Goal: Information Seeking & Learning: Find specific fact

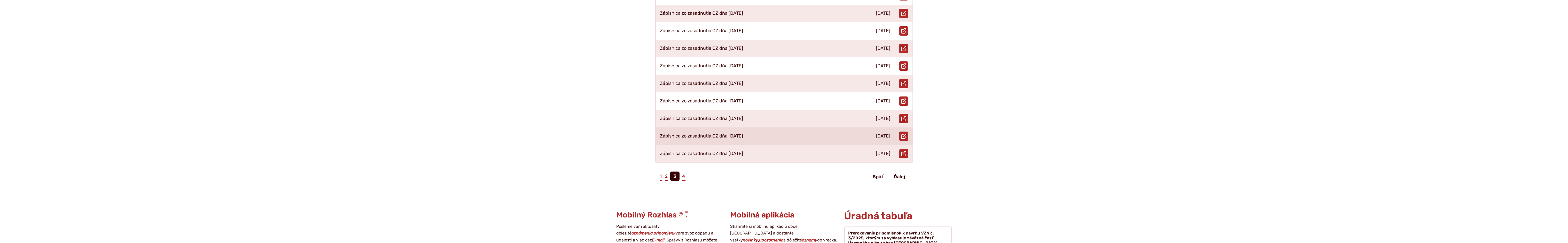
scroll to position [301, 0]
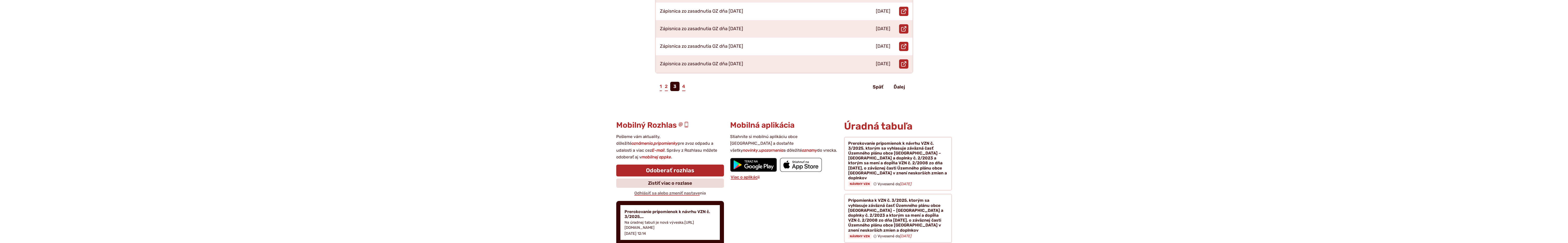
click at [684, 120] on div "Preskočiť na obsah RSS RSS Mapa Mapa Tlačiť Tlačiť Znížiť Zvýšiť kontrast Zníži…" at bounding box center [784, 51] width 352 height 703
click at [684, 81] on link "4" at bounding box center [684, 86] width 4 height 9
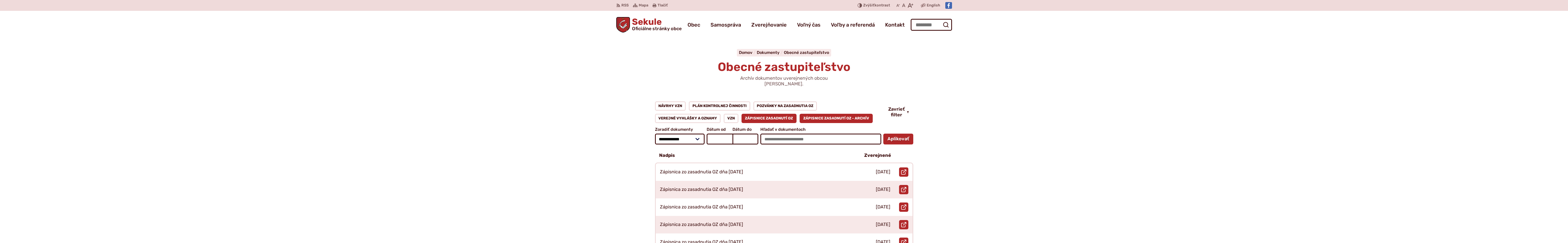
click at [827, 113] on link "Zápisnice zasadnutí OZ - ARCHÍV" at bounding box center [836, 118] width 73 height 9
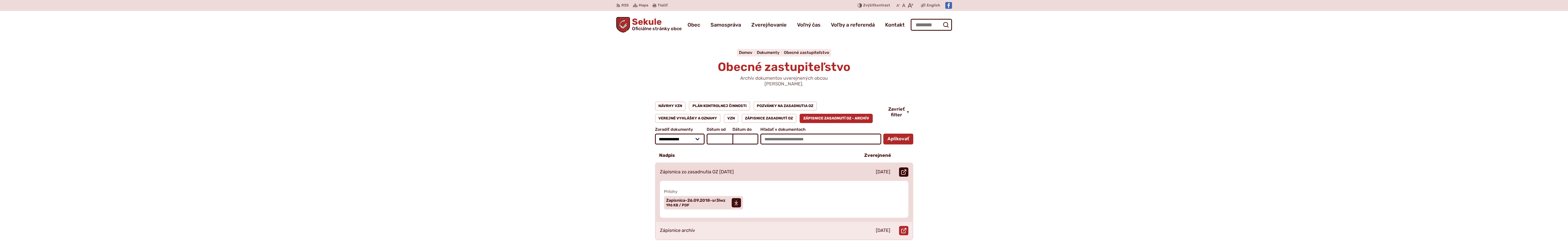
click at [905, 169] on icon at bounding box center [903, 171] width 5 height 5
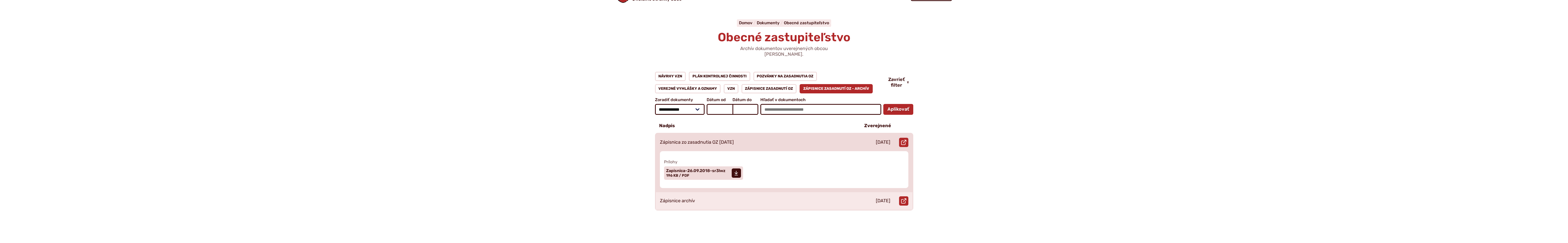
scroll to position [60, 0]
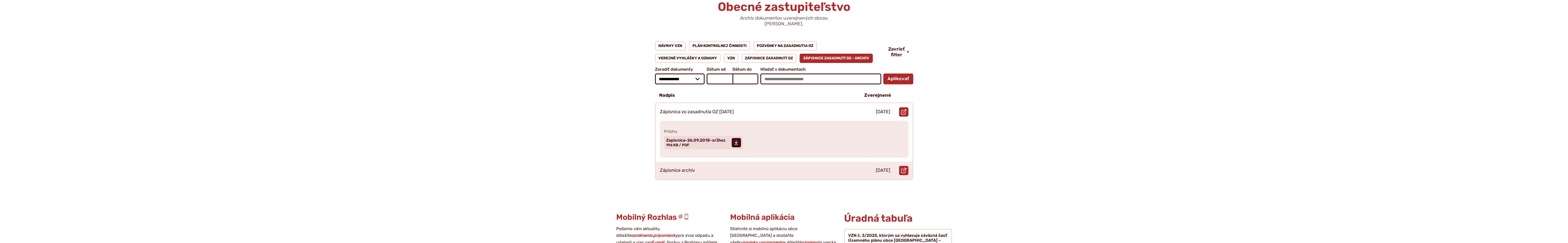
click at [836, 54] on link "Zápisnice zasadnutí OZ - ARCHÍV" at bounding box center [836, 58] width 73 height 9
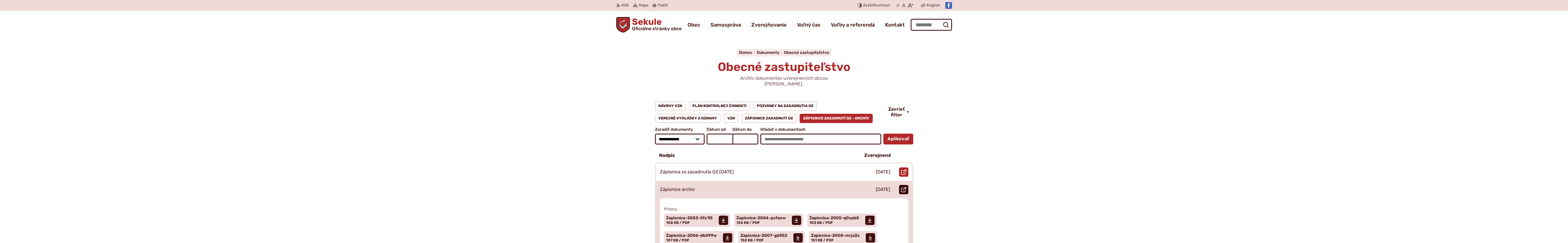
click at [905, 187] on icon at bounding box center [903, 189] width 5 height 5
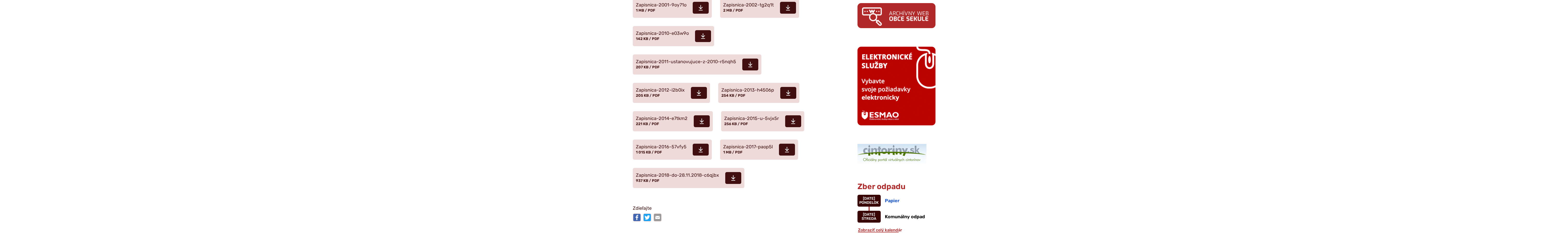
scroll to position [301, 0]
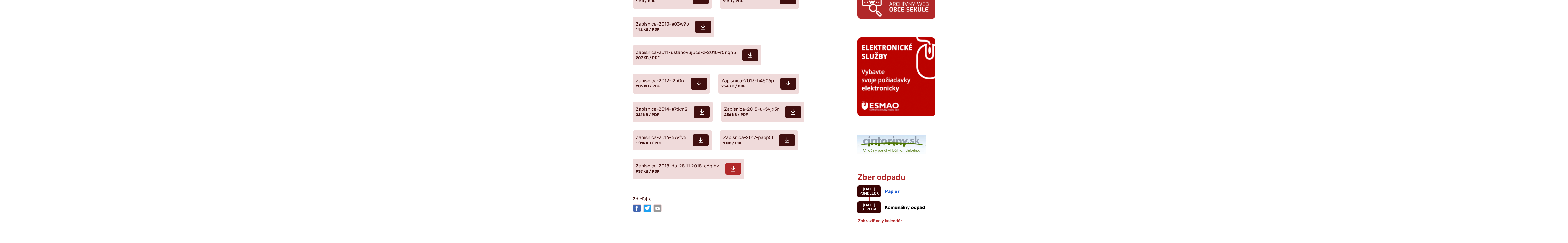
click at [735, 168] on span at bounding box center [733, 168] width 16 height 12
